Goal: Task Accomplishment & Management: Complete application form

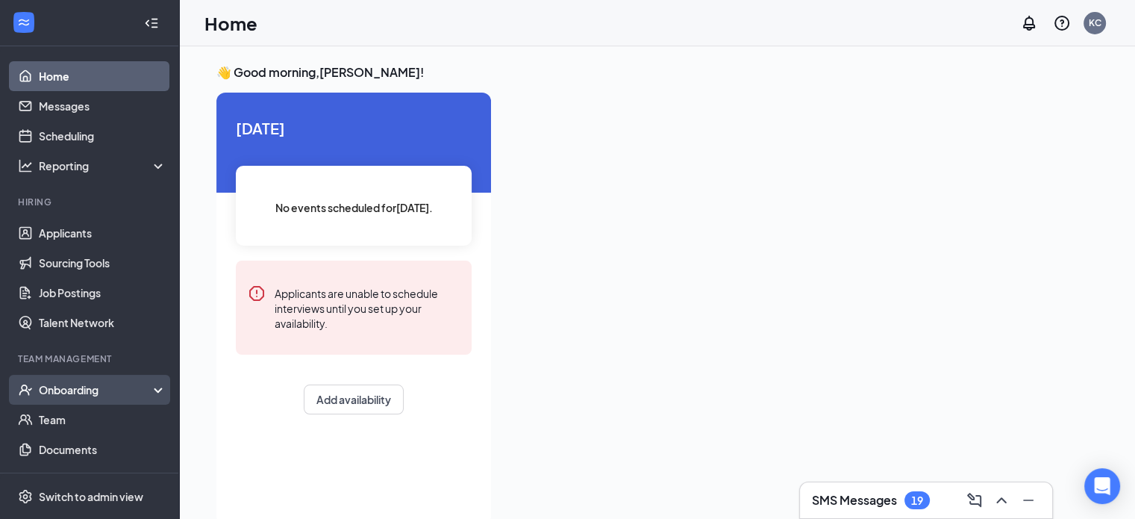
click at [101, 384] on div "Onboarding" at bounding box center [96, 389] width 115 height 15
click at [78, 423] on link "Overview" at bounding box center [103, 419] width 128 height 30
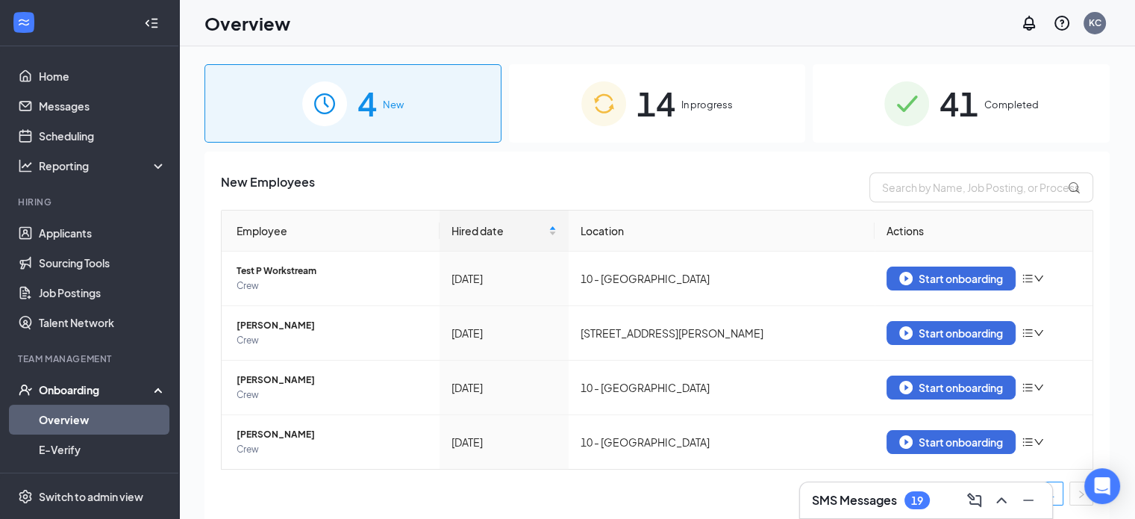
click at [683, 101] on span "In progress" at bounding box center [706, 104] width 51 height 15
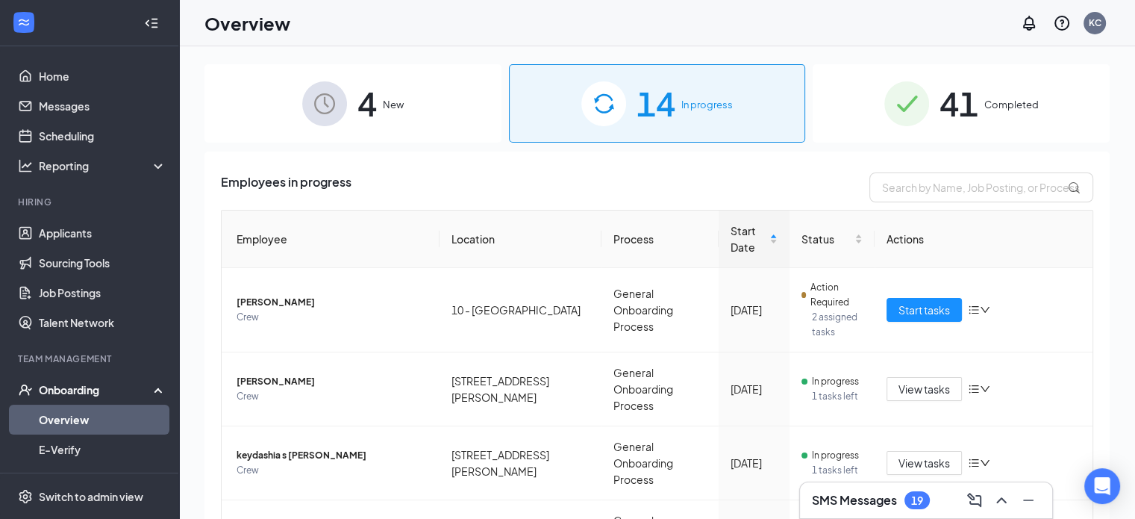
click at [192, 374] on div "4 New 14 In progress 41 Completed Employees in progress Employee Location Proce…" at bounding box center [657, 316] width 956 height 540
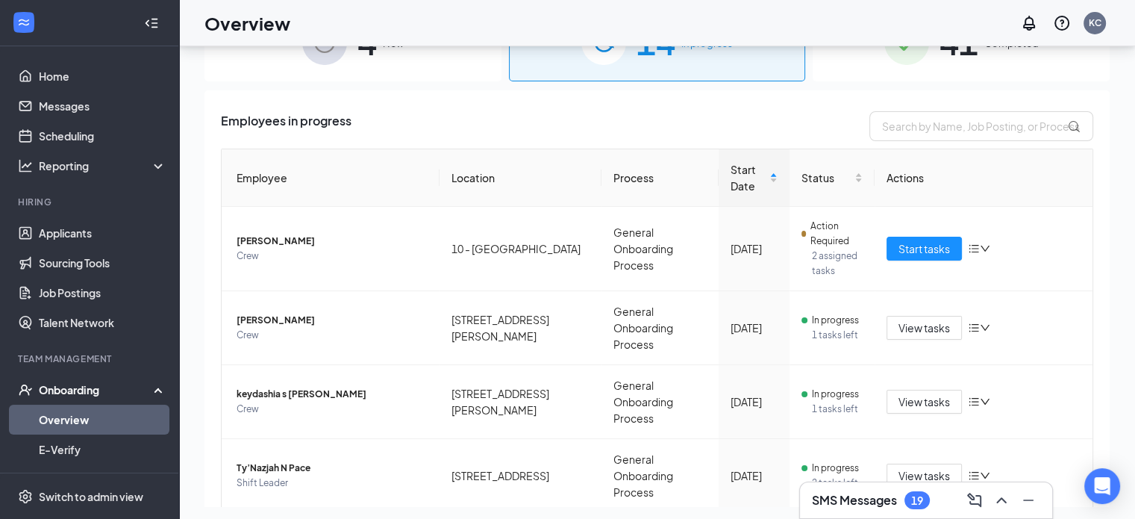
scroll to position [67, 0]
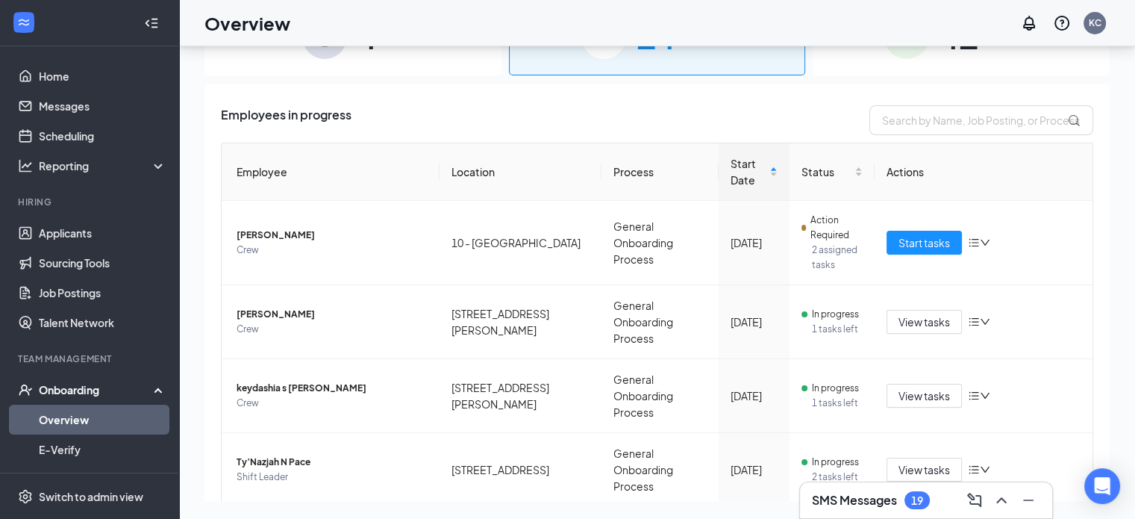
click at [201, 438] on div "4 New 14 In progress 41 Completed Employees in progress Employee Location Proce…" at bounding box center [657, 249] width 956 height 540
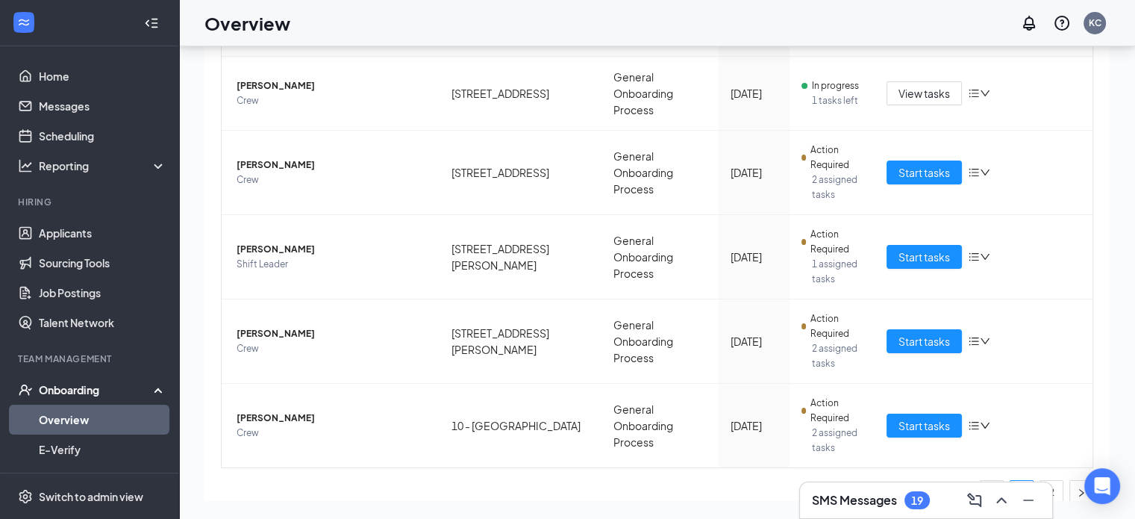
scroll to position [534, 0]
click at [1040, 481] on link "2" at bounding box center [1051, 492] width 22 height 22
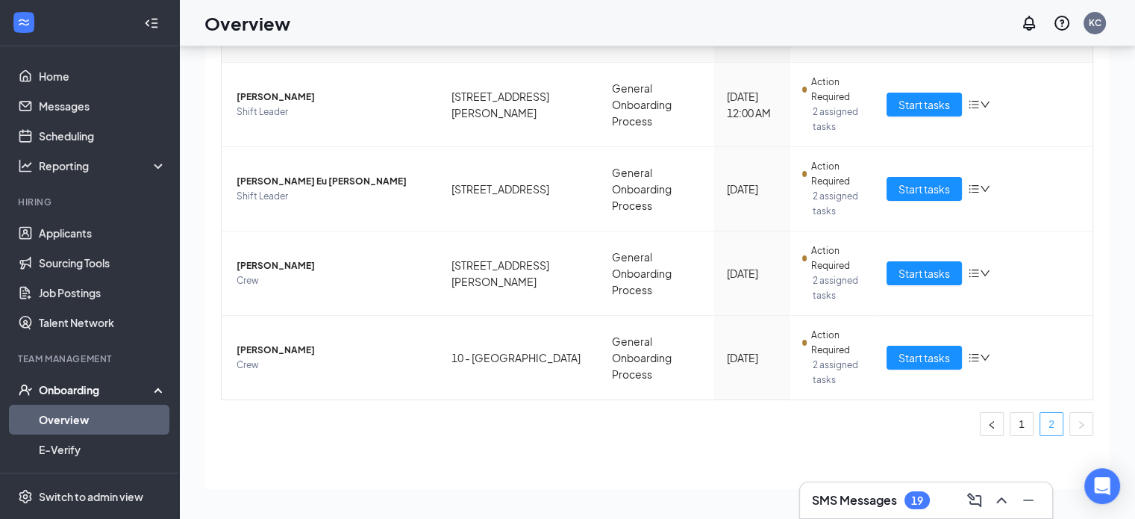
scroll to position [120, 0]
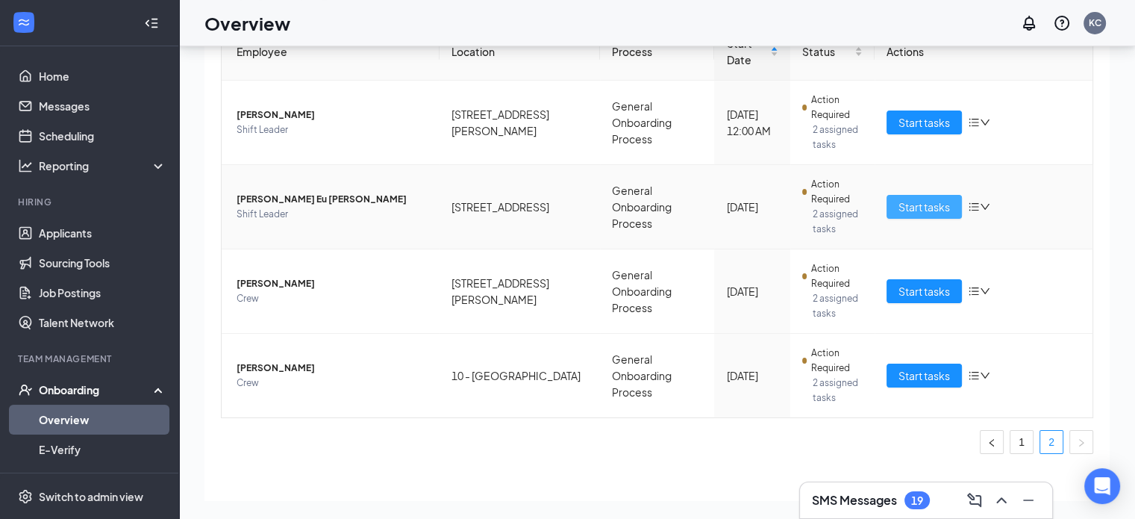
click at [913, 199] on span "Start tasks" at bounding box center [923, 207] width 51 height 16
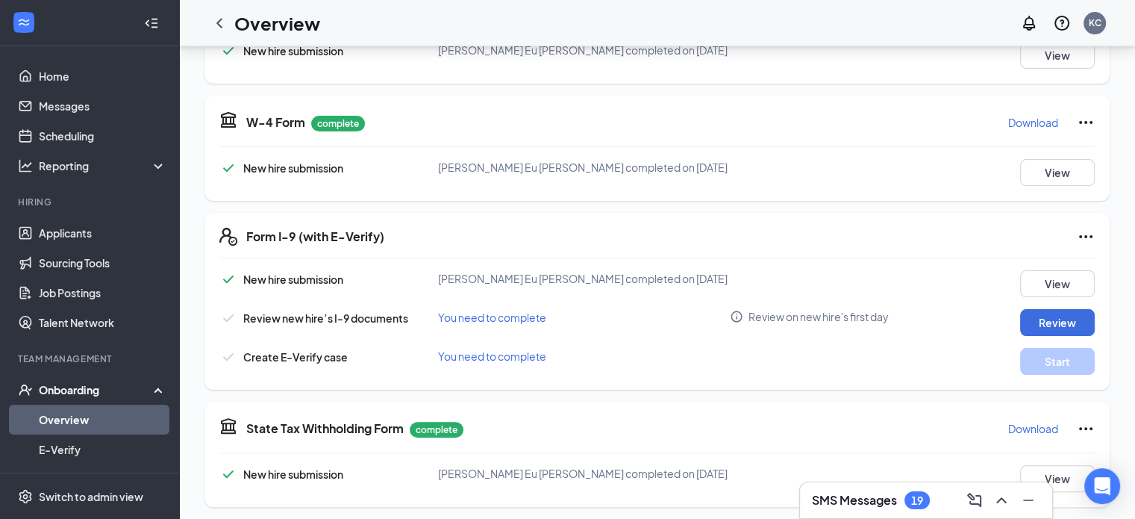
scroll to position [299, 0]
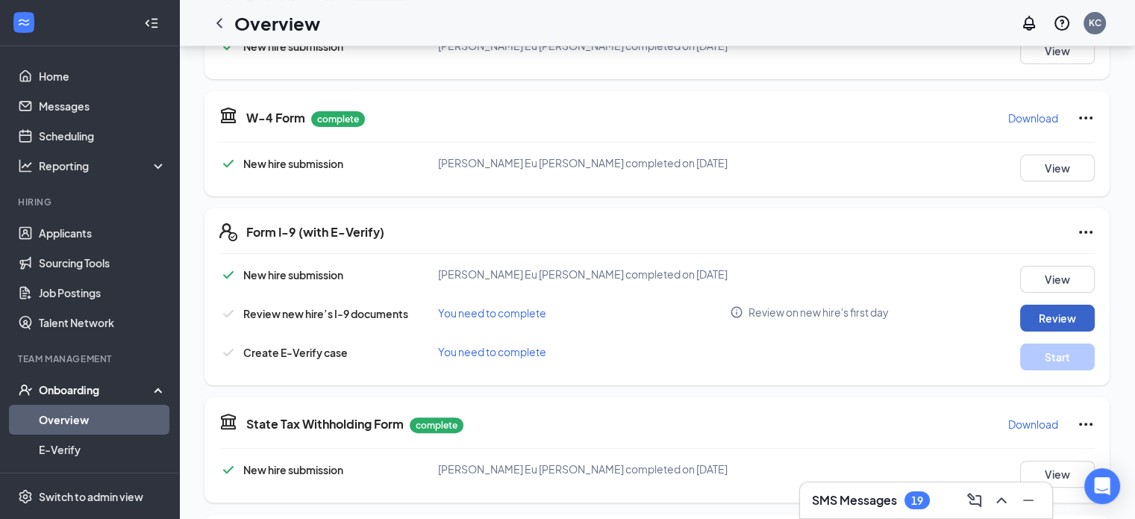
click at [1048, 313] on button "Review" at bounding box center [1057, 317] width 75 height 27
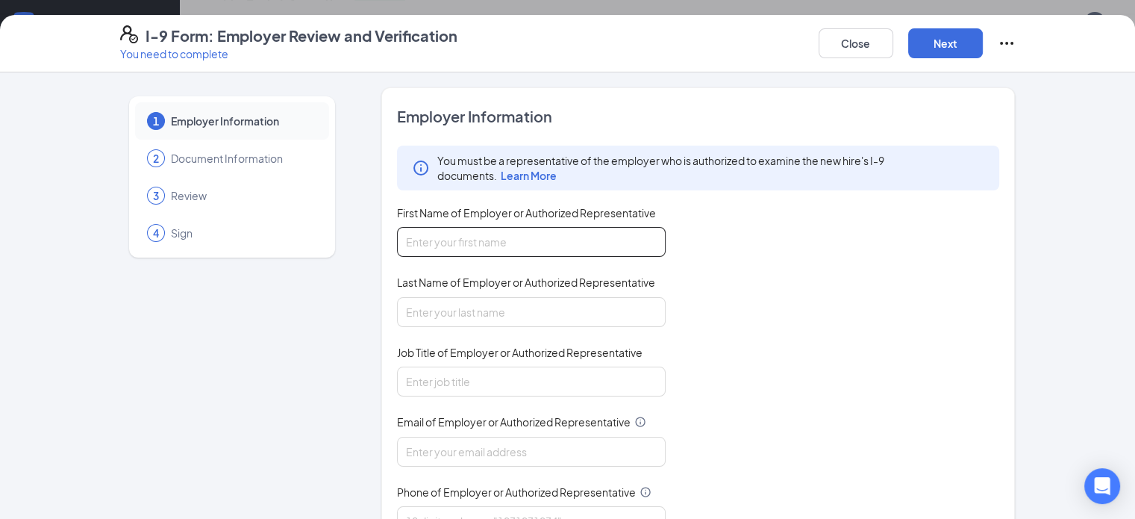
click at [572, 241] on input "First Name of Employer or Authorized Representative" at bounding box center [531, 242] width 269 height 30
type input "[PERSON_NAME]"
type input "[EMAIL_ADDRESS][DOMAIN_NAME]"
type input "2317693139"
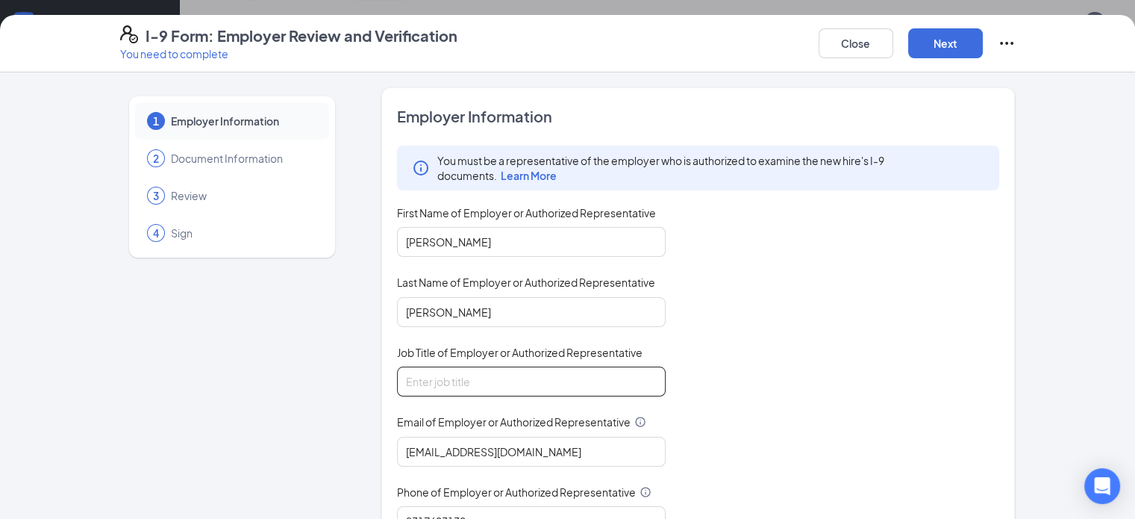
click at [493, 381] on input "Job Title of Employer or Authorized Representative" at bounding box center [531, 381] width 269 height 30
type input "District Manager"
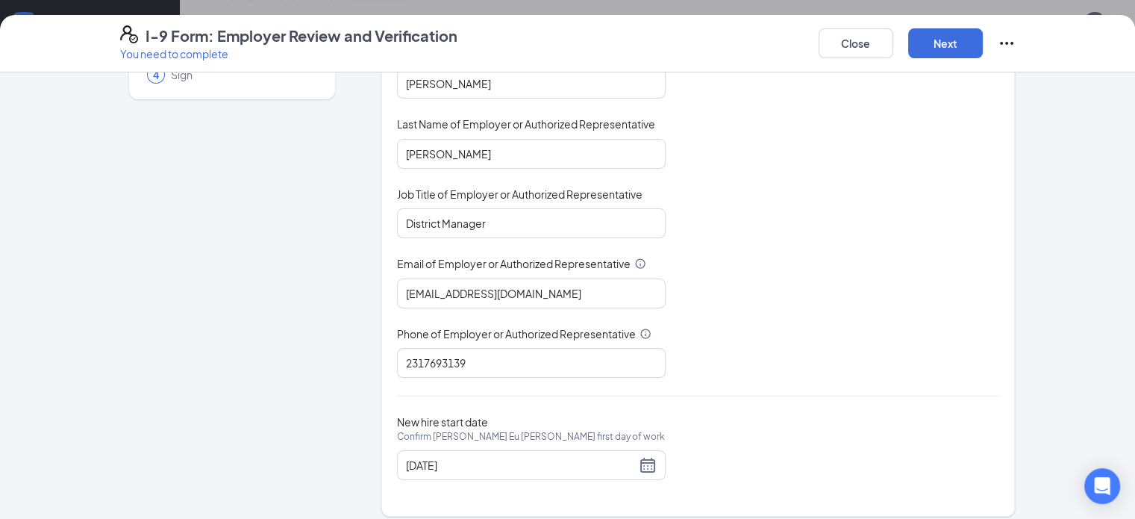
scroll to position [167, 0]
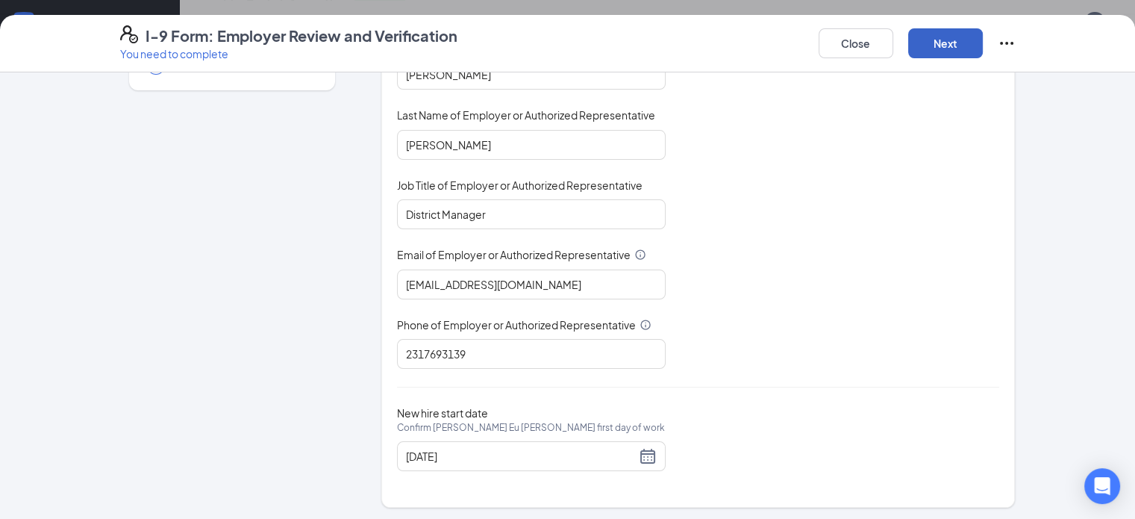
click at [983, 39] on button "Next" at bounding box center [945, 43] width 75 height 30
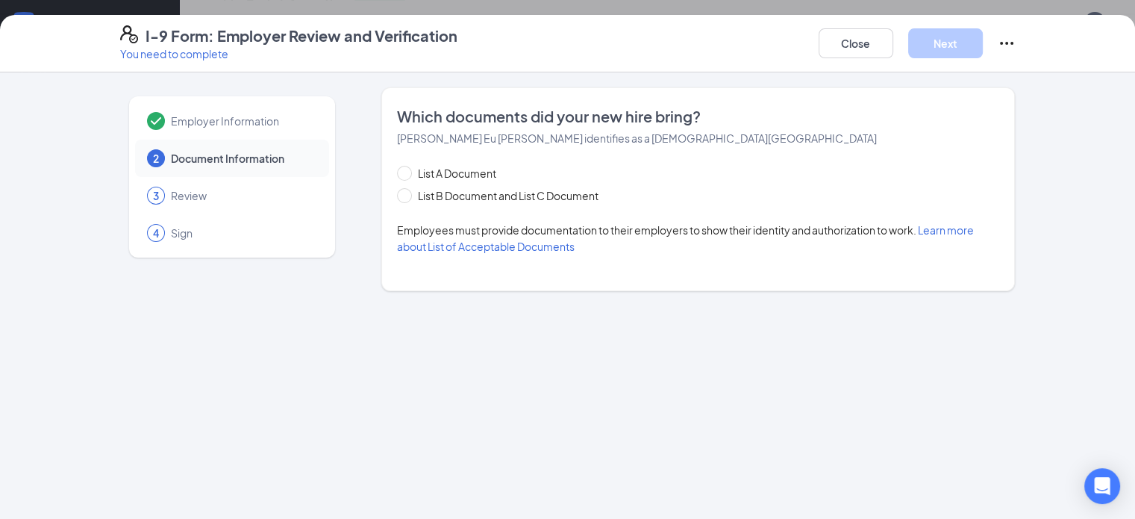
scroll to position [0, 0]
click at [397, 193] on input "List B Document and List C Document" at bounding box center [402, 193] width 10 height 10
radio input "true"
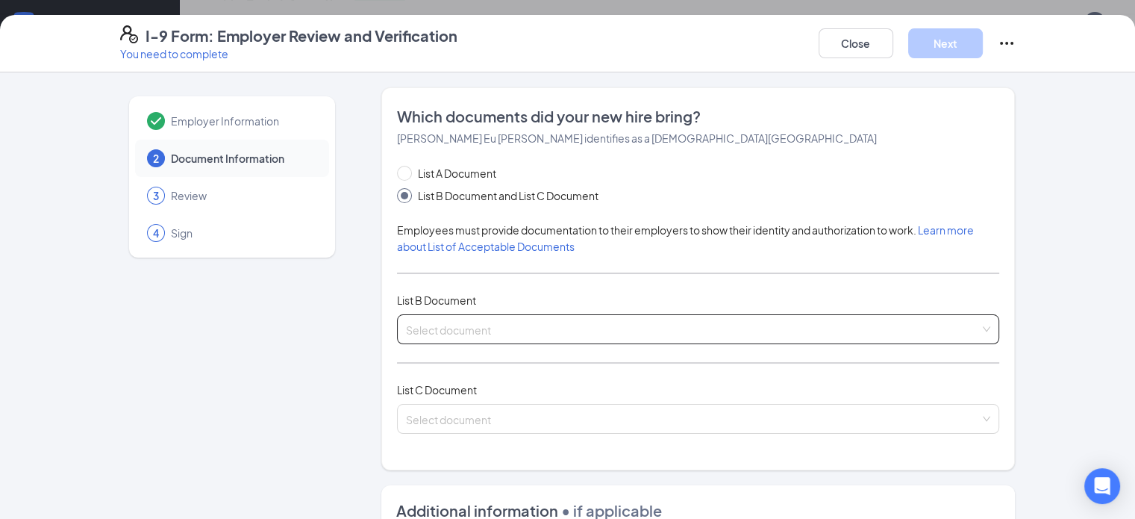
click at [1000, 322] on div "Select document" at bounding box center [698, 329] width 603 height 30
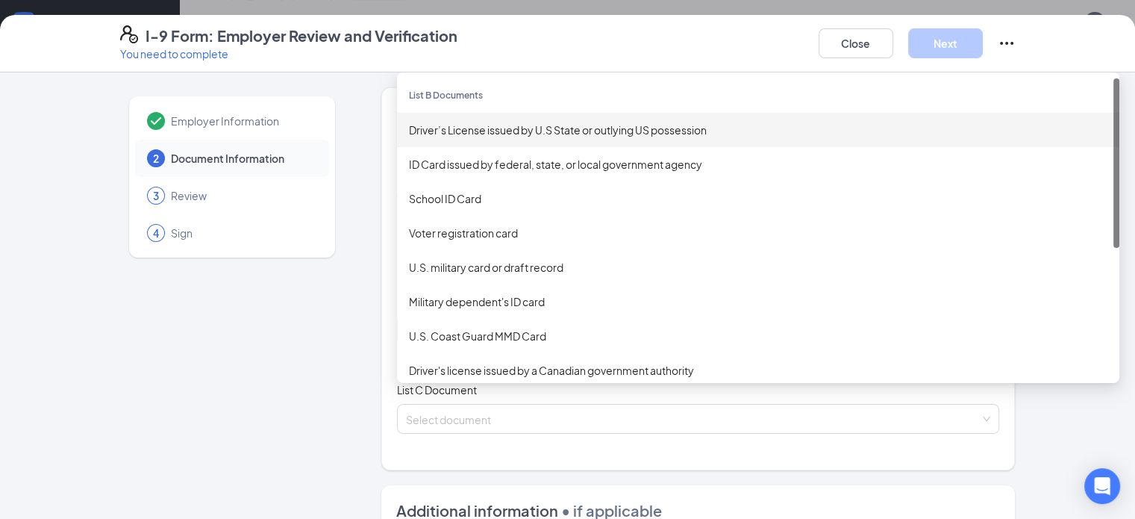
click at [755, 130] on div "Driver’s License issued by U.S State or outlying US possession" at bounding box center [758, 130] width 698 height 16
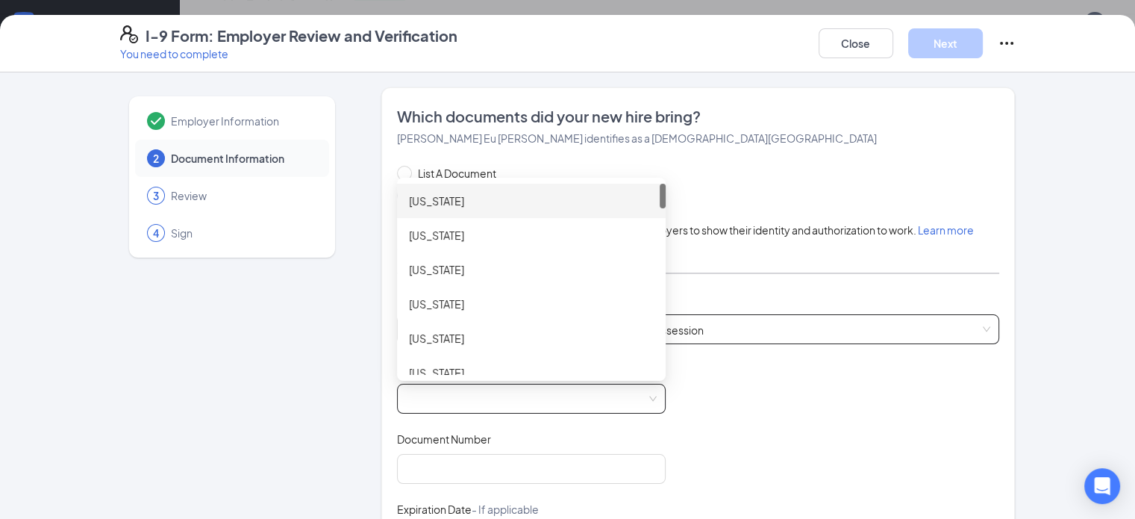
click at [609, 395] on span at bounding box center [531, 398] width 251 height 28
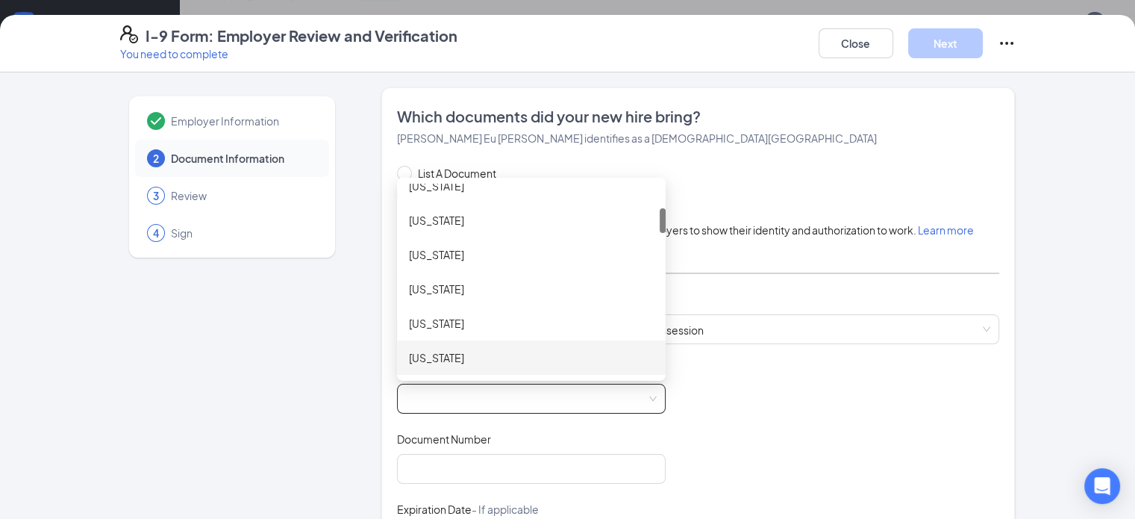
scroll to position [221, 0]
click at [579, 354] on div "[US_STATE]" at bounding box center [531, 357] width 245 height 16
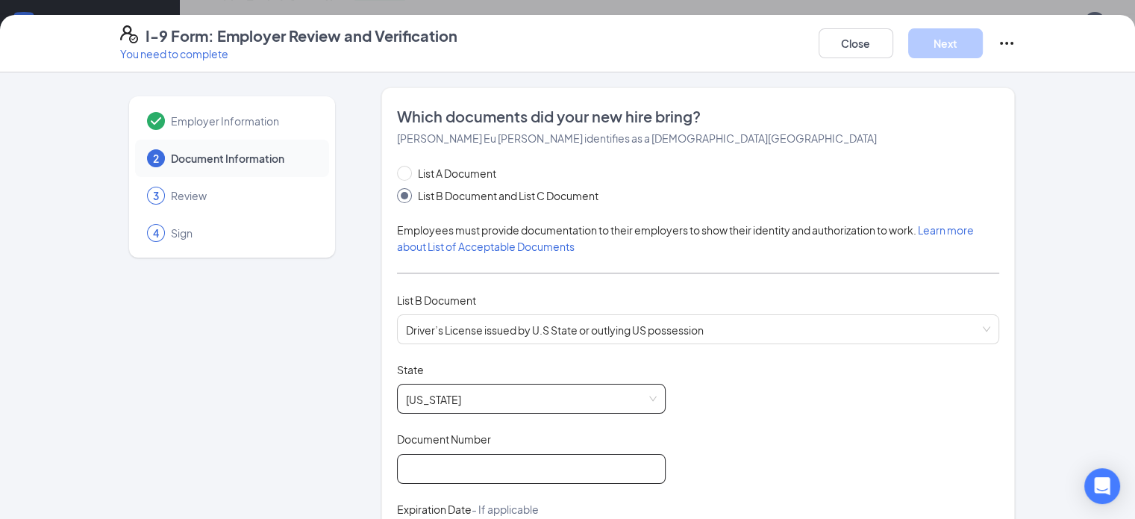
click at [469, 471] on input "Document Number" at bounding box center [531, 469] width 269 height 30
type input "056196360"
click at [381, 493] on div "Which documents did your new hire bring? [PERSON_NAME] Eu [PERSON_NAME] identif…" at bounding box center [698, 429] width 634 height 684
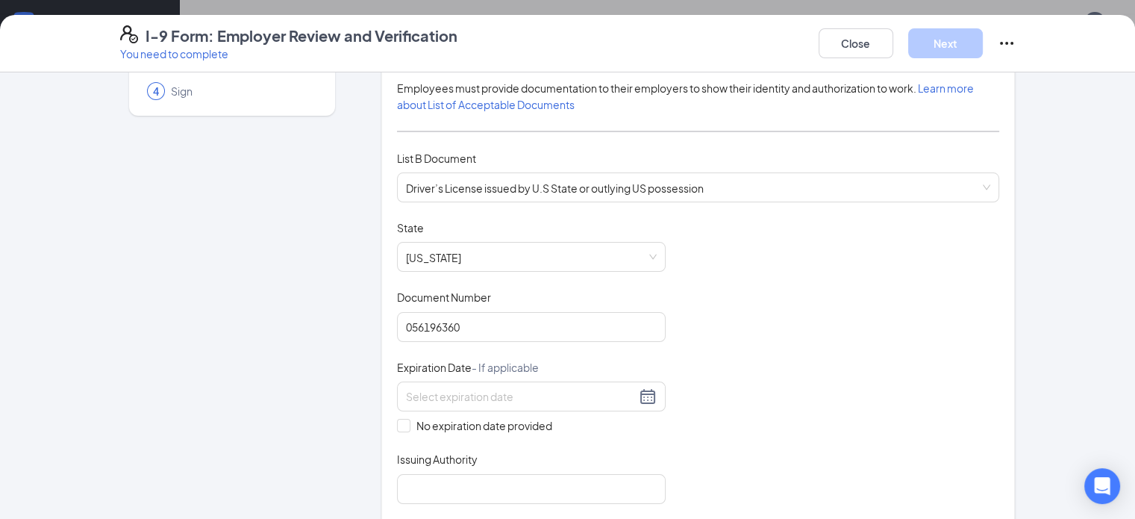
scroll to position [149, 0]
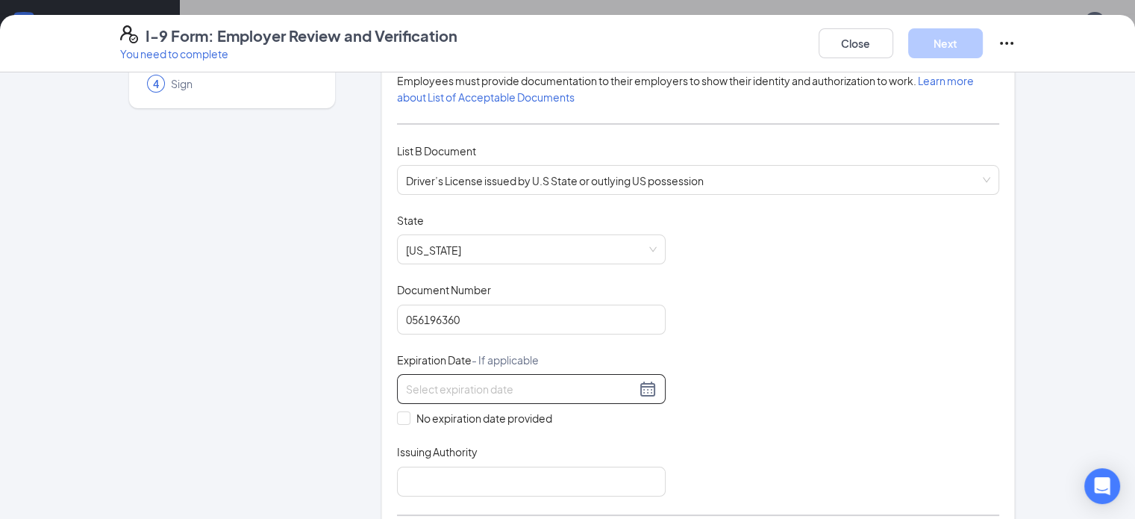
click at [537, 376] on div at bounding box center [531, 389] width 269 height 30
type input "[DATE]"
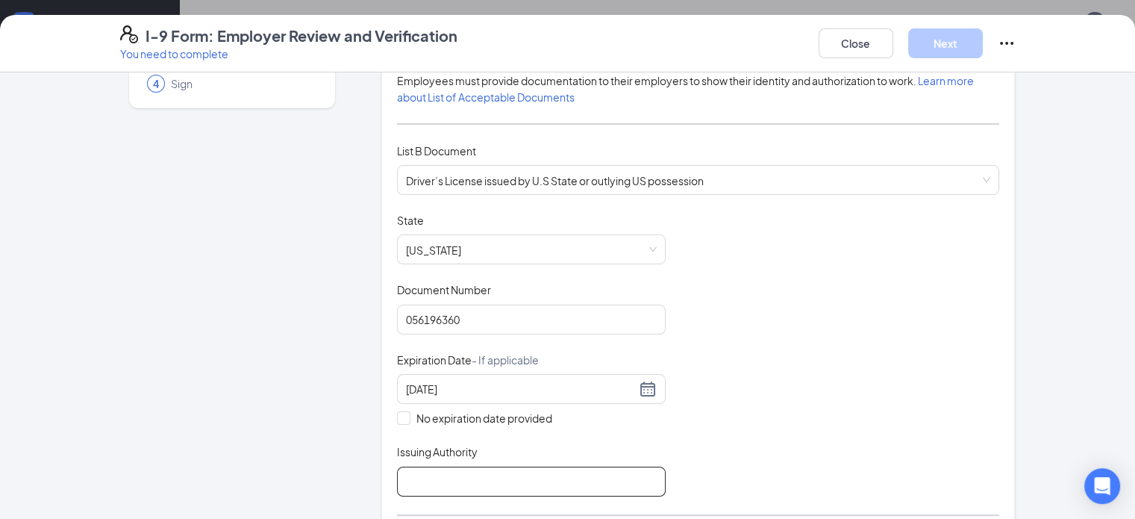
click at [518, 475] on input "Issuing Authority" at bounding box center [531, 481] width 269 height 30
type input "[US_STATE]"
click at [381, 494] on div "Which documents did your new hire bring? [PERSON_NAME] Eu [PERSON_NAME] identif…" at bounding box center [698, 280] width 634 height 684
click at [326, 496] on div "Employer Information 2 Document Information 3 Review 4 Sign Which documents did…" at bounding box center [568, 470] width 896 height 1064
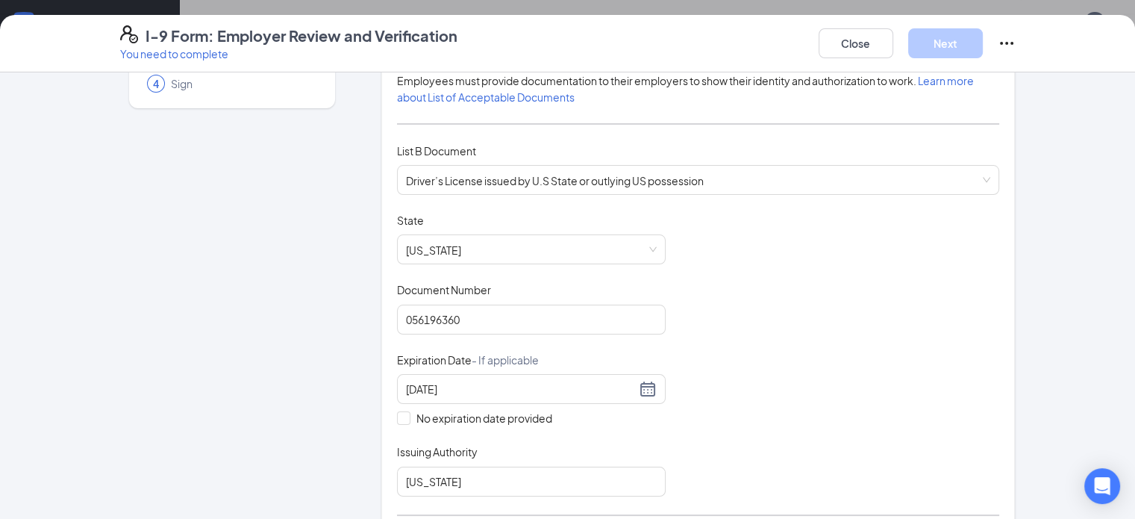
scroll to position [478, 0]
click at [325, 512] on div "Employer Information 2 Document Information 3 Review 4 Sign Which documents did…" at bounding box center [568, 470] width 896 height 1064
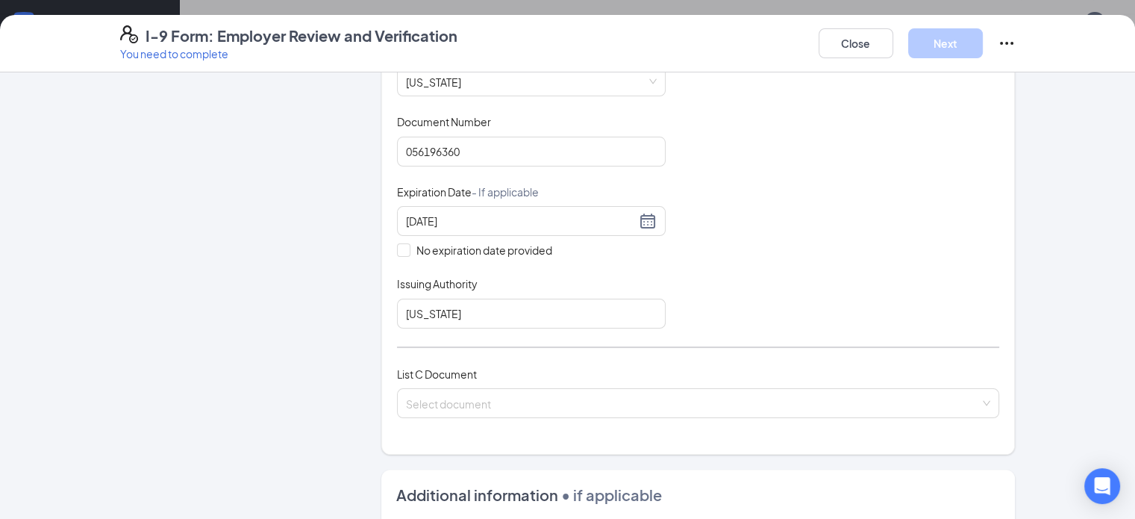
scroll to position [328, 0]
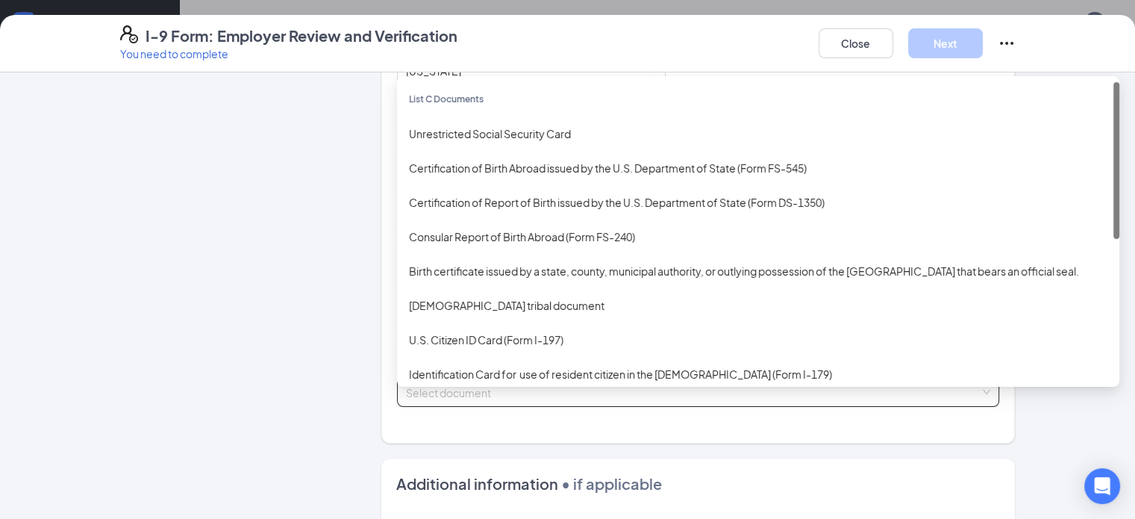
click at [1000, 388] on div "Select document" at bounding box center [698, 392] width 603 height 30
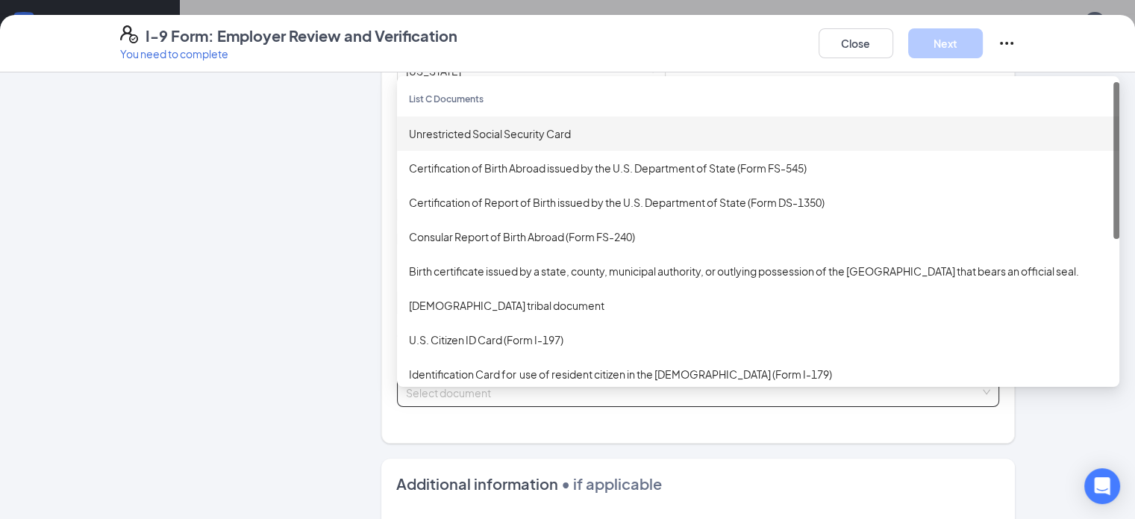
click at [847, 125] on div "Unrestricted Social Security Card" at bounding box center [758, 133] width 698 height 16
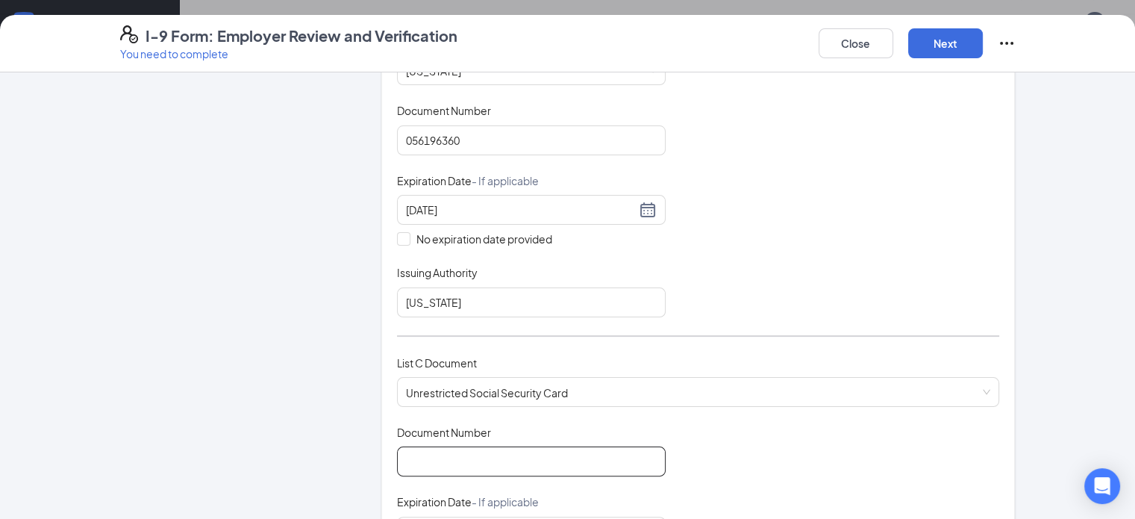
click at [477, 454] on input "Document Number" at bounding box center [531, 461] width 269 height 30
type input "258377285"
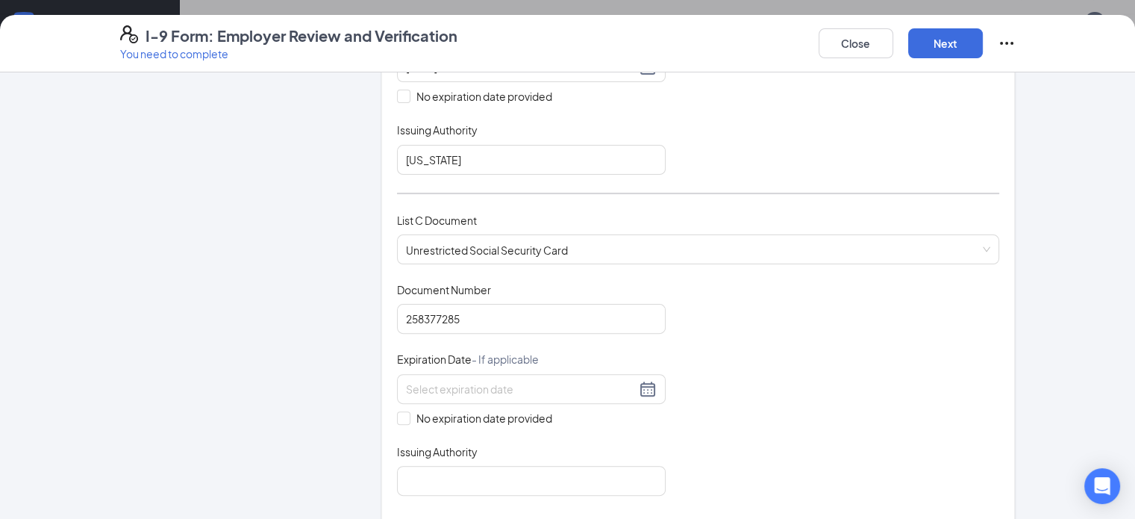
scroll to position [478, 0]
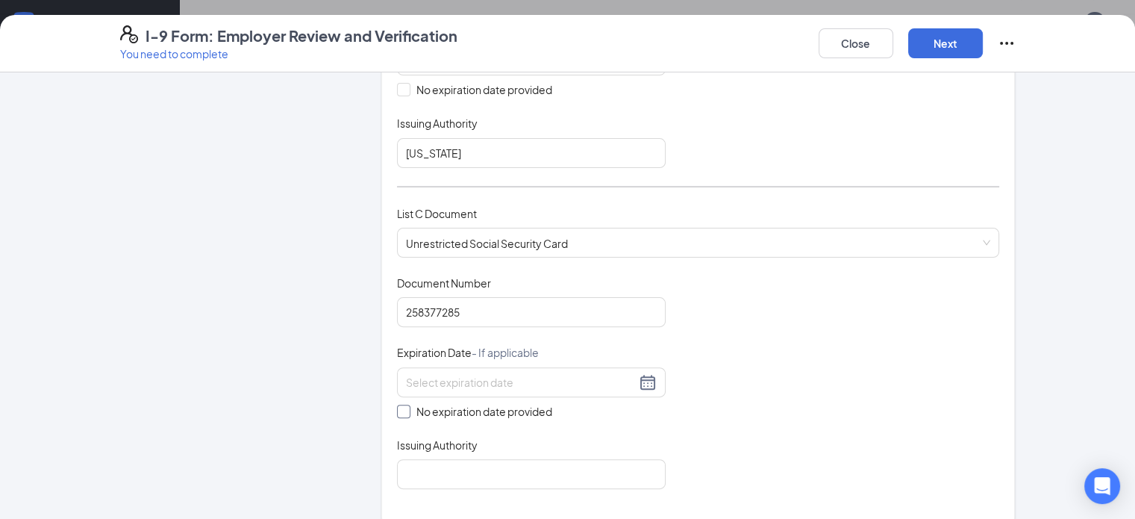
click at [397, 404] on input "No expiration date provided" at bounding box center [402, 409] width 10 height 10
checkbox input "true"
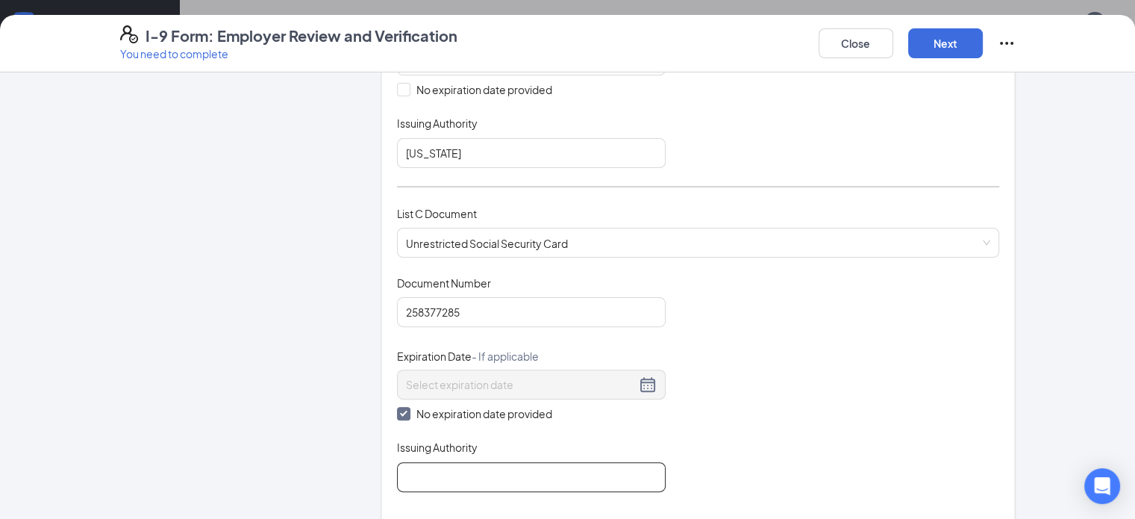
click at [411, 467] on input "Issuing Authority" at bounding box center [531, 477] width 269 height 30
type input "[GEOGRAPHIC_DATA]"
click at [983, 45] on button "Next" at bounding box center [945, 43] width 75 height 30
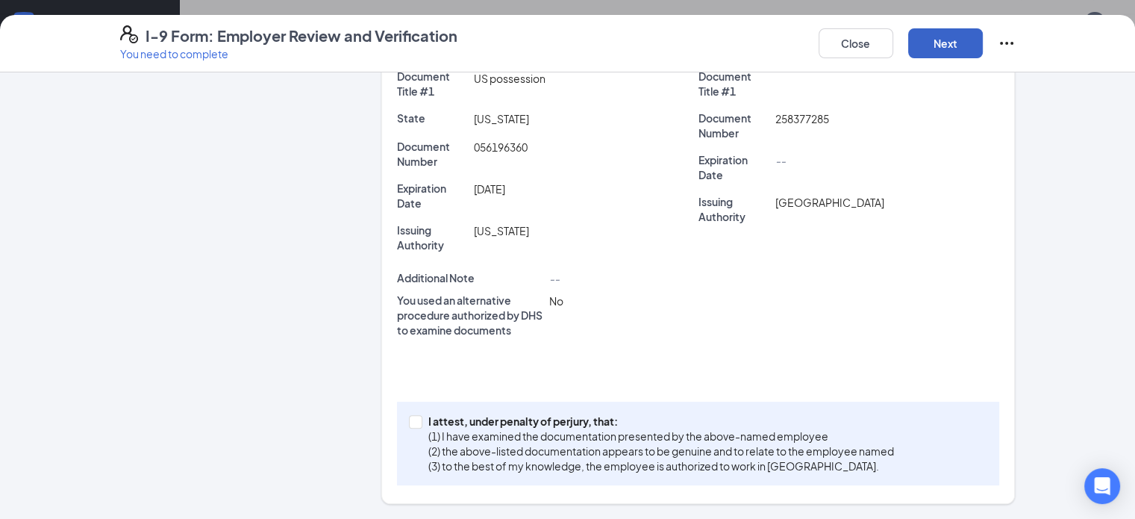
scroll to position [344, 0]
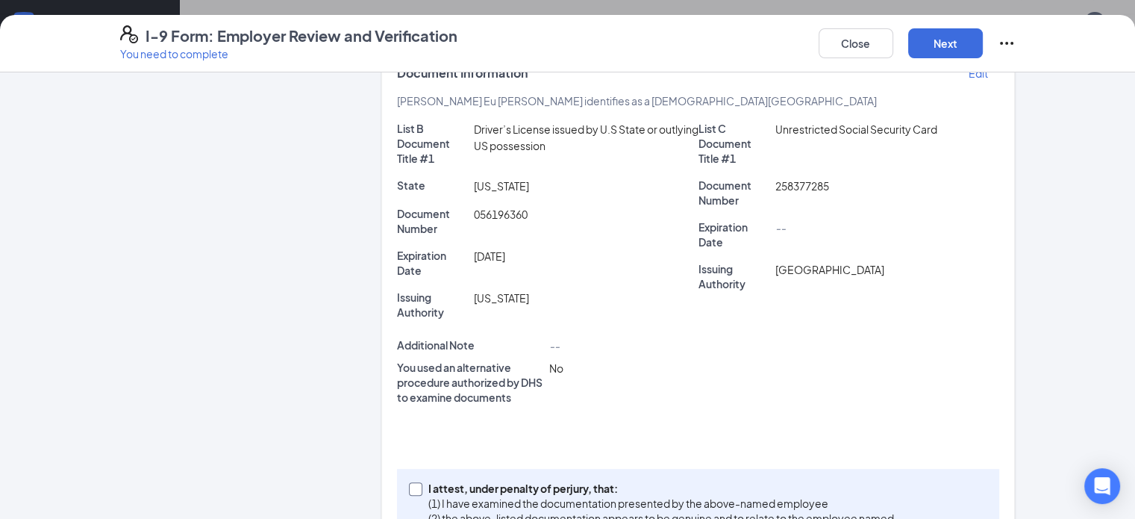
click at [409, 482] on input "I attest, under penalty of [PERSON_NAME], that: (1) I have examined the documen…" at bounding box center [414, 487] width 10 height 10
checkbox input "true"
click at [983, 30] on button "Next" at bounding box center [945, 43] width 75 height 30
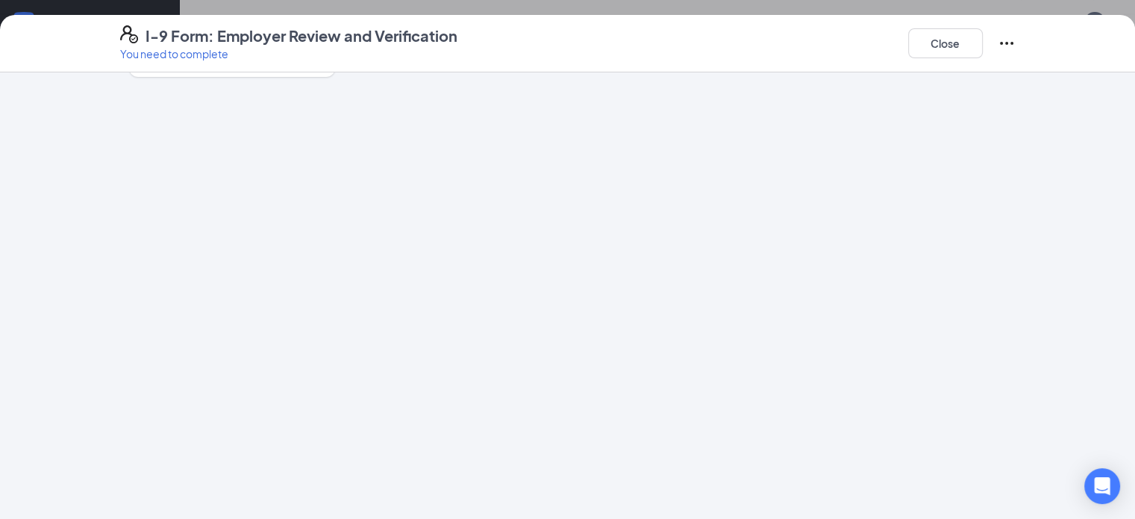
scroll to position [0, 0]
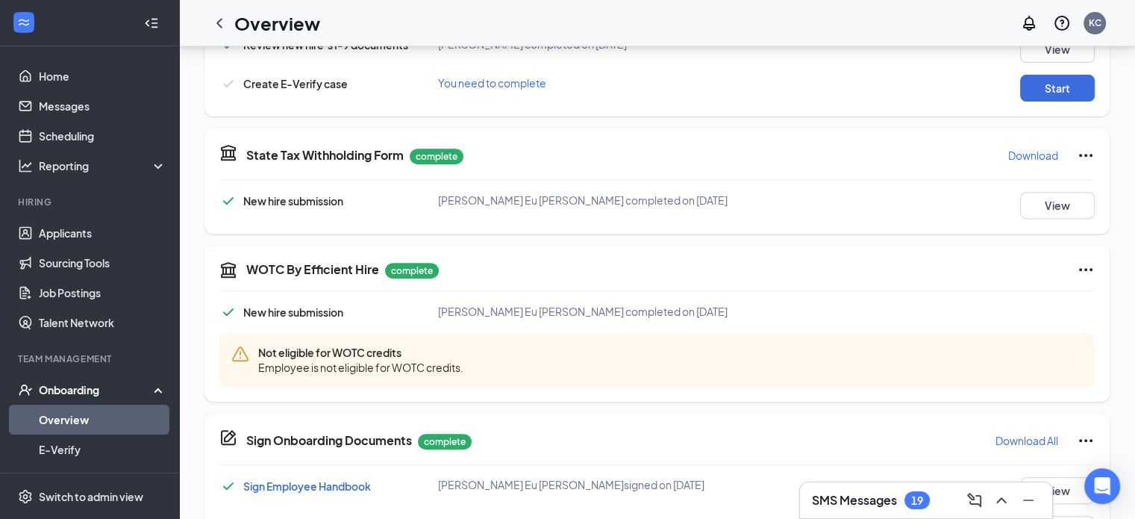
click at [186, 425] on div "RN [PERSON_NAME] Shift Leader · 2 - Macon Road [EMAIL_ADDRESS][DOMAIN_NAME] · […" at bounding box center [657, 27] width 956 height 1096
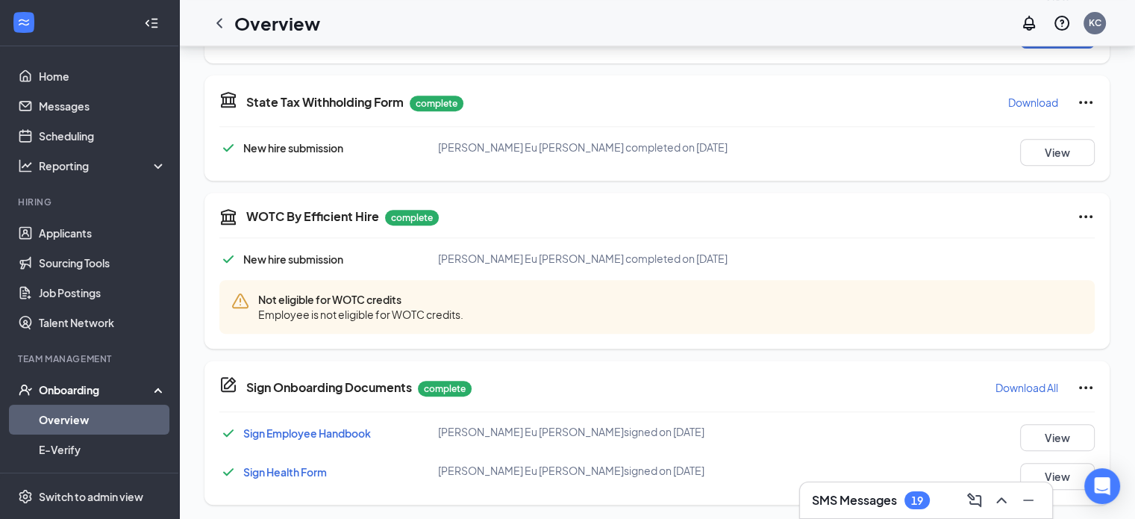
scroll to position [622, 0]
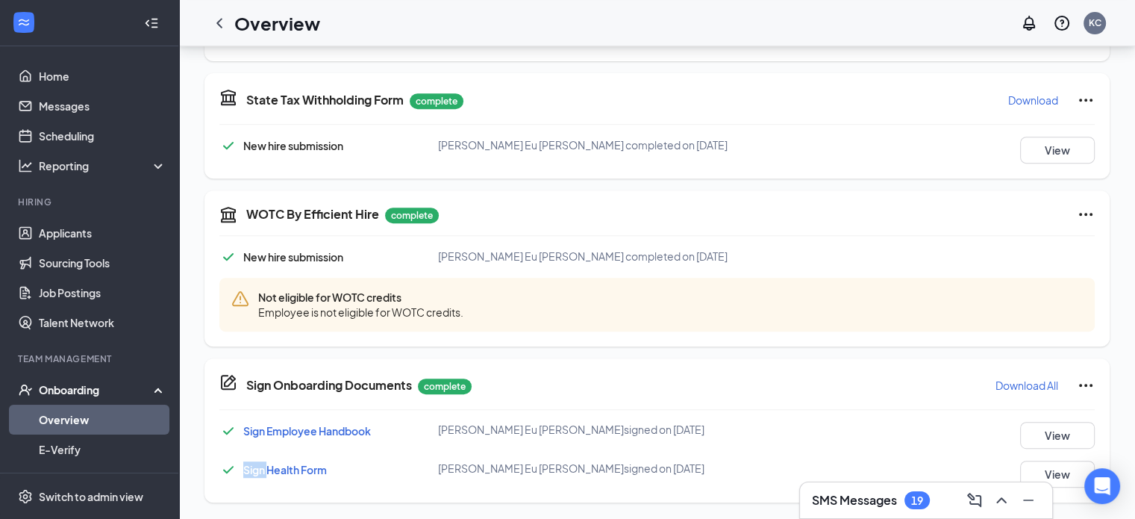
drag, startPoint x: 190, startPoint y: 484, endPoint x: 191, endPoint y: 493, distance: 9.8
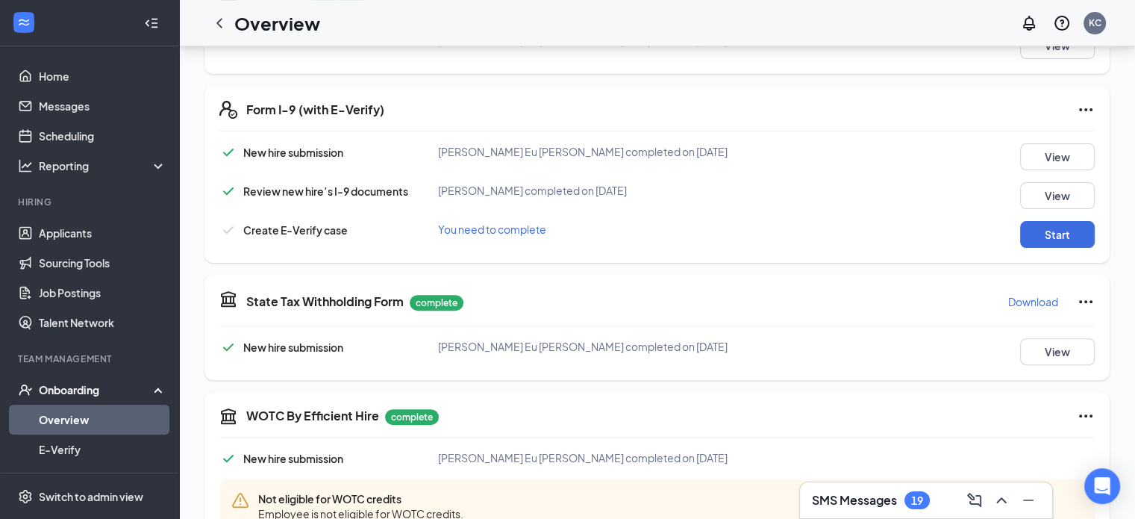
scroll to position [417, 0]
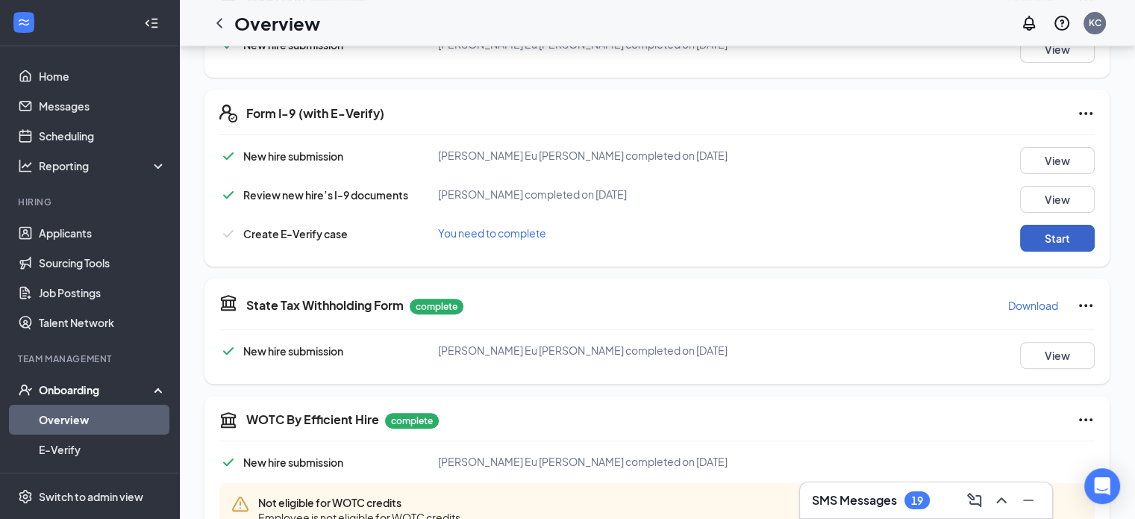
click at [1066, 239] on button "Start" at bounding box center [1057, 238] width 75 height 27
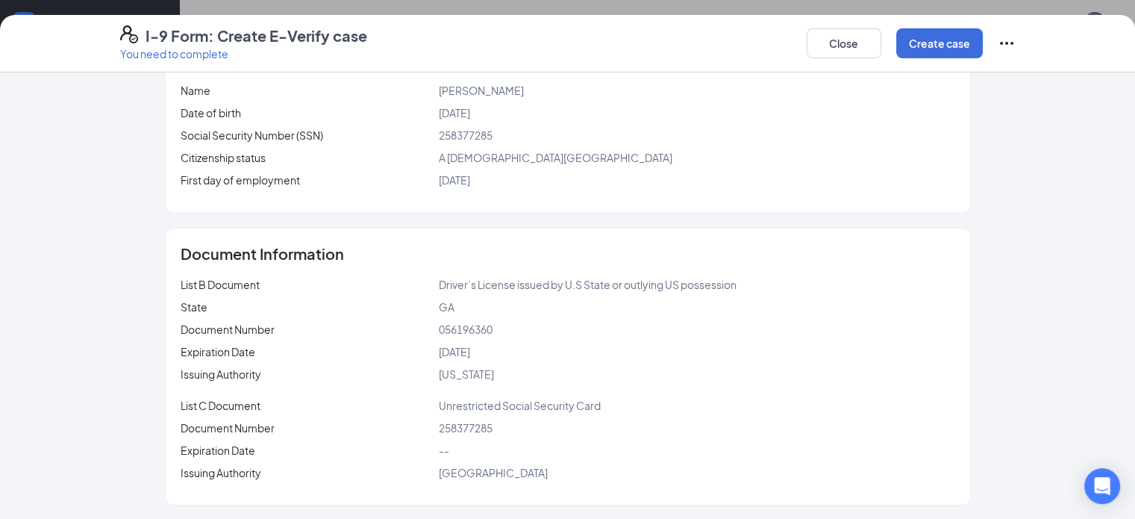
scroll to position [529, 0]
click at [983, 37] on button "Create case" at bounding box center [939, 43] width 87 height 30
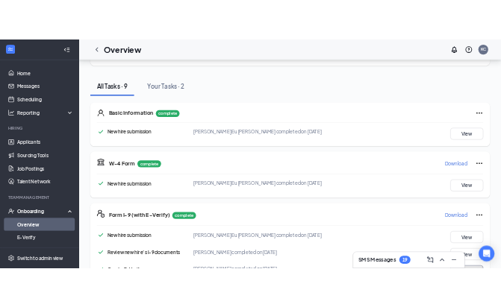
scroll to position [119, 0]
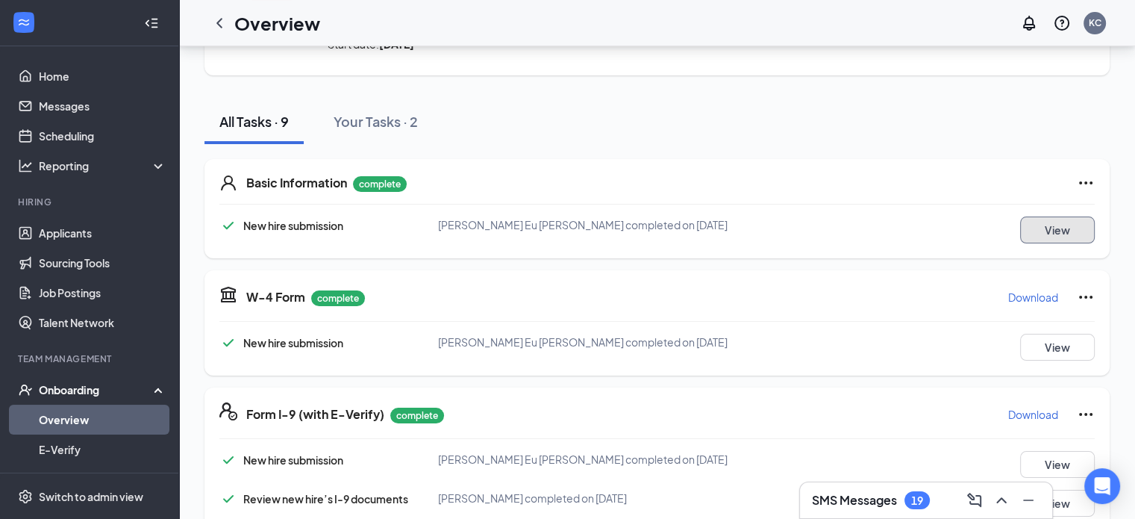
click at [1072, 221] on button "View" at bounding box center [1057, 229] width 75 height 27
